Goal: Task Accomplishment & Management: Use online tool/utility

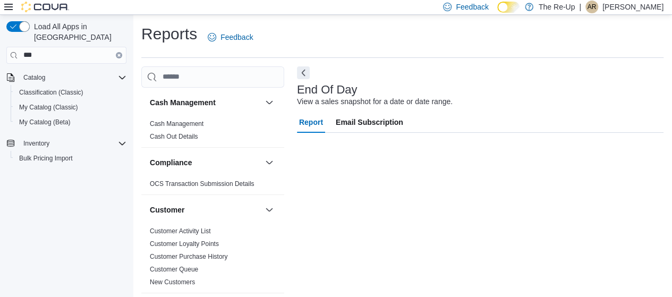
click at [117, 52] on button "Clear input" at bounding box center [119, 55] width 6 height 6
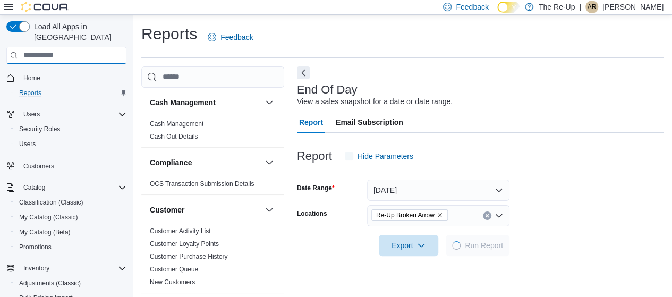
scroll to position [22, 0]
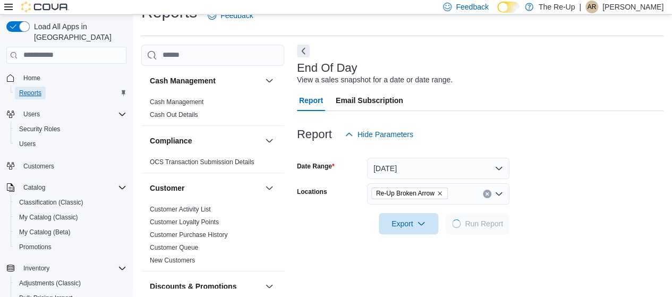
click at [32, 87] on span "Reports" at bounding box center [30, 93] width 22 height 13
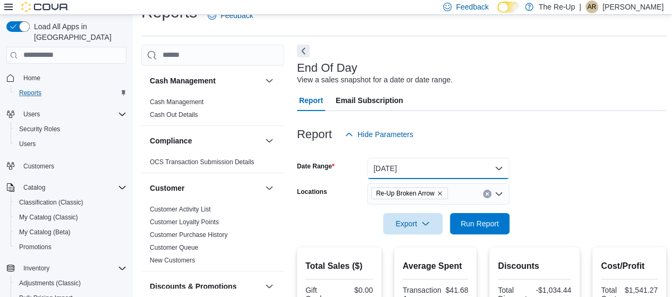
click at [467, 164] on button "Yesterday" at bounding box center [438, 168] width 142 height 21
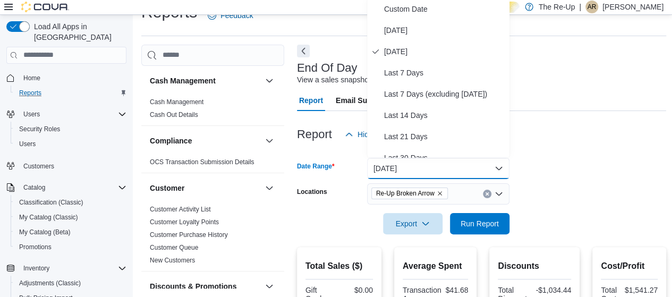
scroll to position [20, 0]
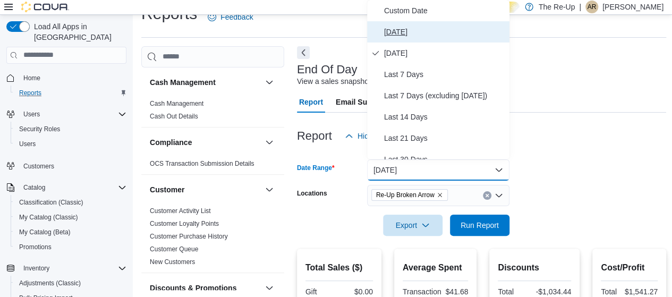
click at [391, 28] on span "Today" at bounding box center [444, 31] width 121 height 13
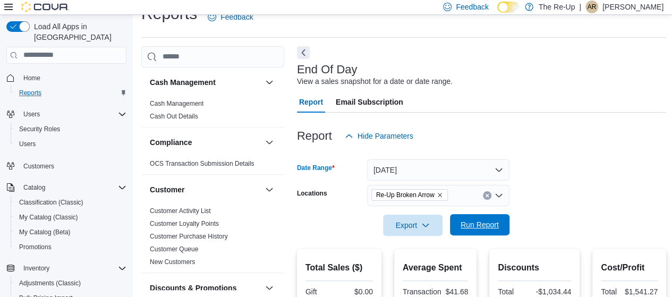
click at [488, 220] on span "Run Report" at bounding box center [480, 224] width 38 height 11
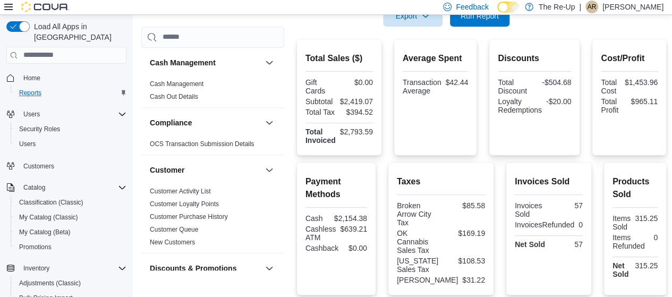
scroll to position [227, 0]
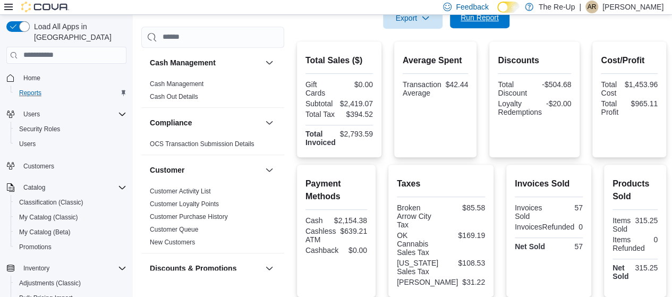
click at [492, 21] on span "Run Report" at bounding box center [480, 17] width 38 height 11
click at [506, 28] on div "Export Run Report" at bounding box center [403, 17] width 212 height 21
click at [490, 20] on span "Run Report" at bounding box center [480, 17] width 38 height 11
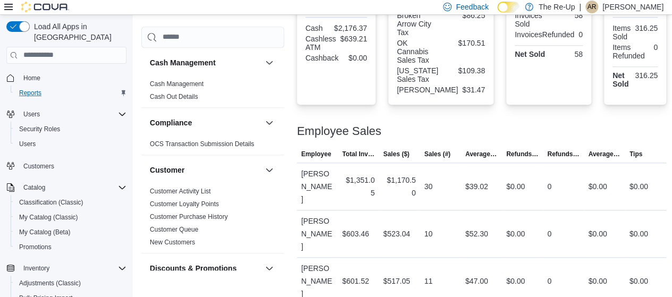
scroll to position [453, 0]
